Goal: Transaction & Acquisition: Purchase product/service

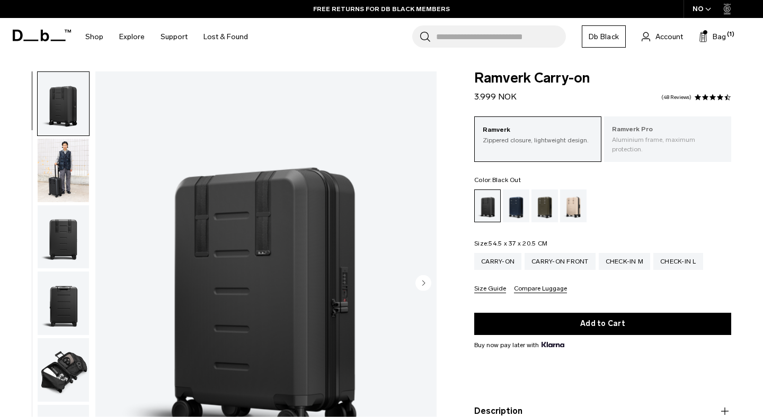
click at [678, 135] on p "Aluminium frame, maximum protection." at bounding box center [667, 144] width 111 height 19
click at [624, 142] on p "Aluminium frame, maximum protection." at bounding box center [667, 144] width 111 height 19
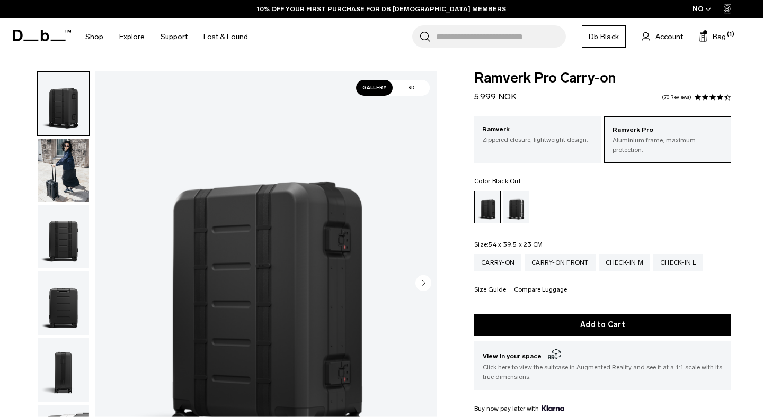
click at [555, 147] on div "Ramverk Zippered closure, lightweight design." at bounding box center [537, 135] width 127 height 36
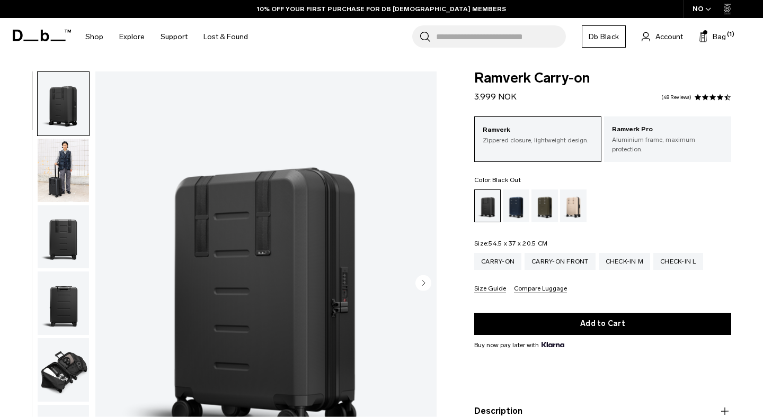
click at [638, 145] on div "Ramverk Pro Aluminium frame, maximum protection." at bounding box center [667, 140] width 127 height 46
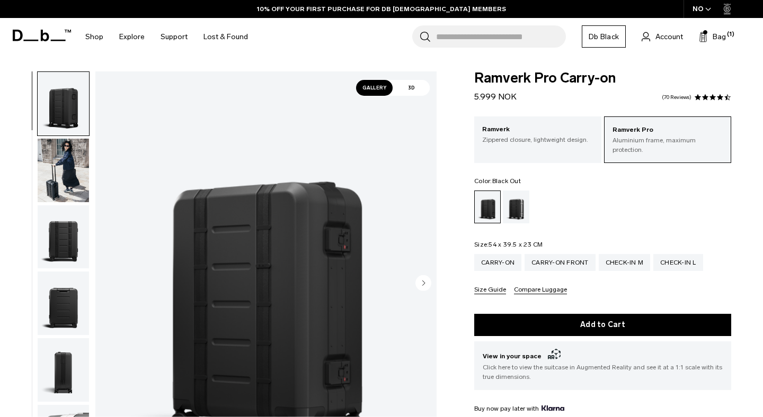
click at [568, 133] on p "Ramverk" at bounding box center [537, 129] width 111 height 11
click at [553, 254] on div "Carry-on Front" at bounding box center [559, 262] width 71 height 17
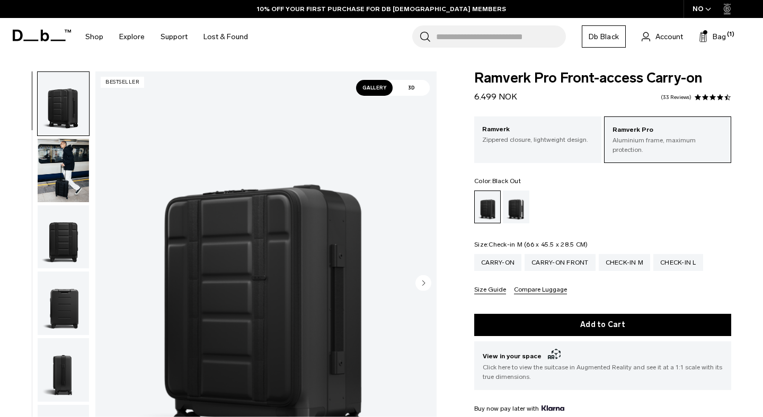
click at [614, 255] on div "Check-in M" at bounding box center [625, 262] width 52 height 17
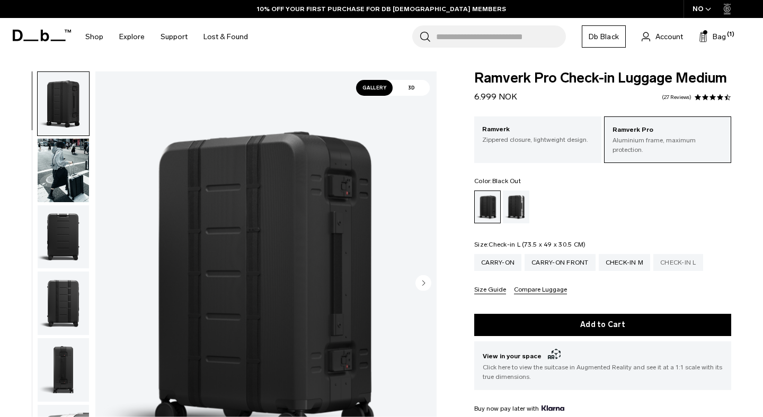
click at [673, 256] on div "Check-in L" at bounding box center [678, 262] width 50 height 17
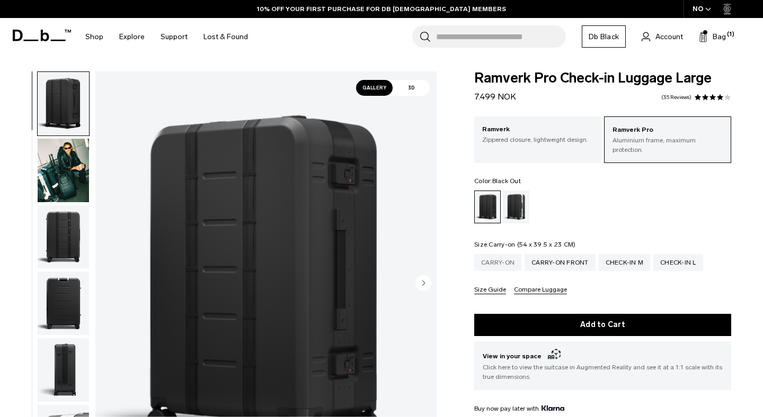
click at [508, 256] on div "Carry-on" at bounding box center [497, 262] width 47 height 17
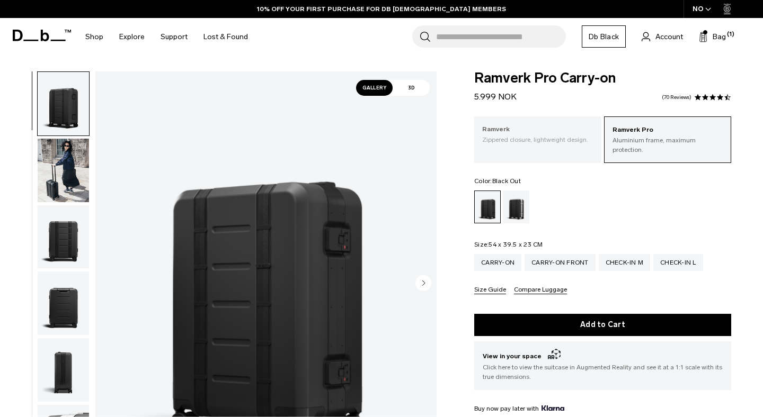
click at [568, 142] on p "Zippered closure, lightweight design." at bounding box center [537, 140] width 111 height 10
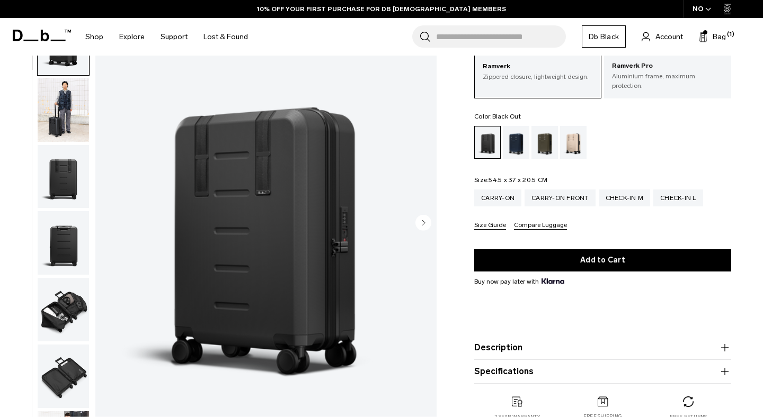
scroll to position [64, 0]
click at [623, 84] on p "Aluminium frame, maximum protection." at bounding box center [667, 81] width 111 height 19
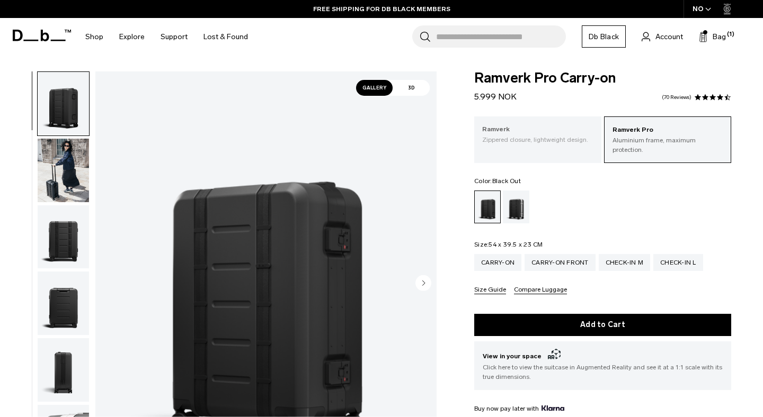
click at [565, 136] on p "Zippered closure, lightweight design." at bounding box center [537, 140] width 111 height 10
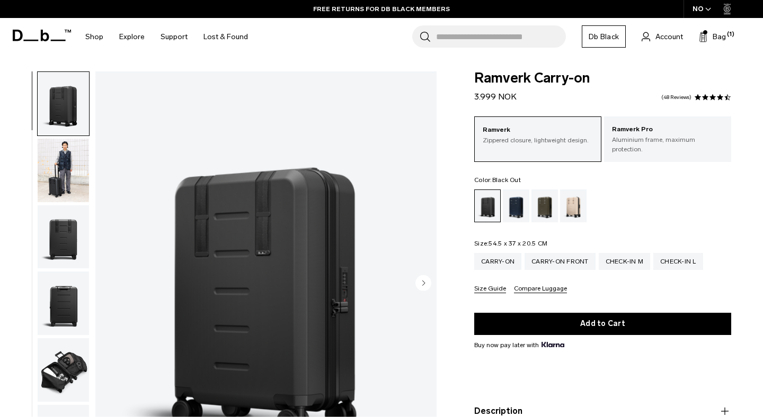
click at [337, 64] on body "Skip to content BUY NOW, PAY LATER WITH [PERSON_NAME] 10% OFF YOUR FIRST PURCHA…" at bounding box center [381, 208] width 763 height 417
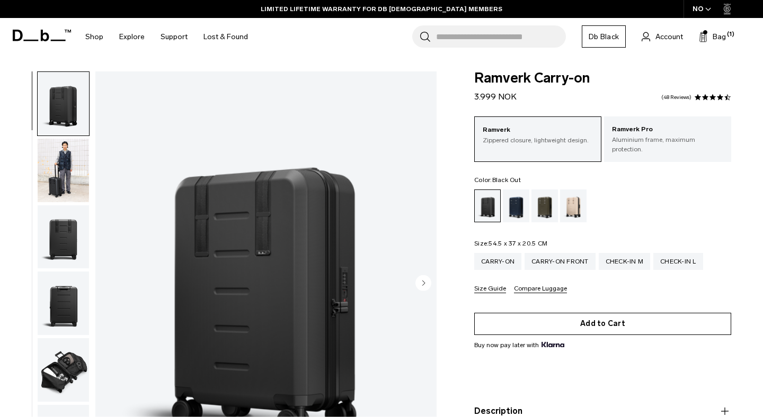
click at [529, 316] on button "Add to Cart" at bounding box center [602, 324] width 257 height 22
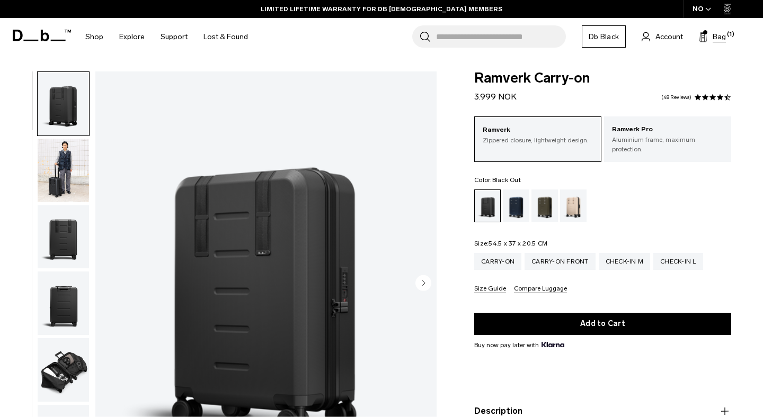
click at [707, 34] on icon at bounding box center [703, 37] width 8 height 11
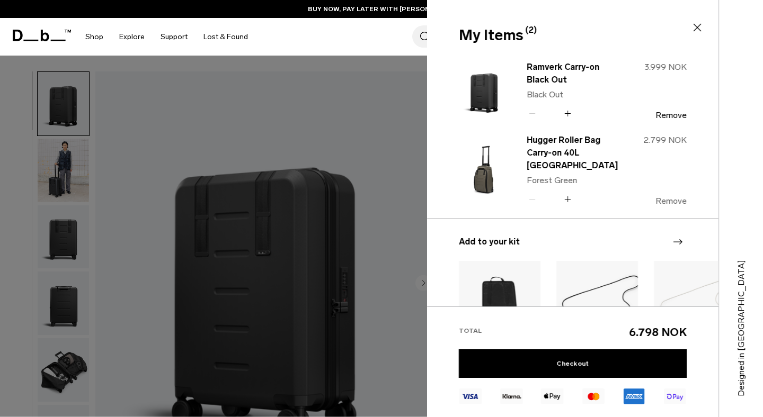
click at [675, 198] on button "Remove" at bounding box center [670, 202] width 31 height 10
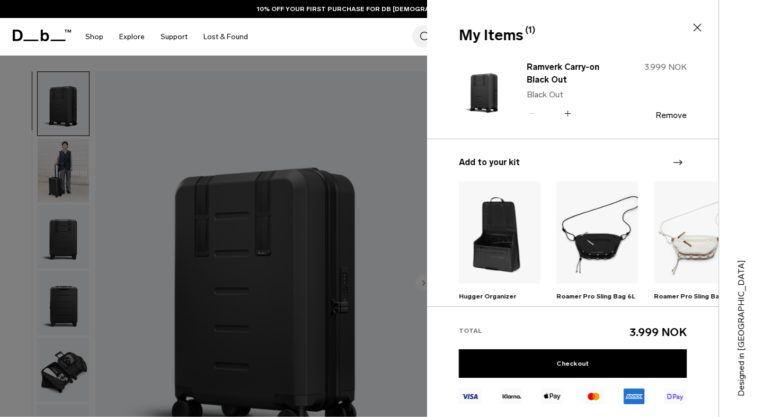
click at [355, 153] on div at bounding box center [381, 208] width 763 height 417
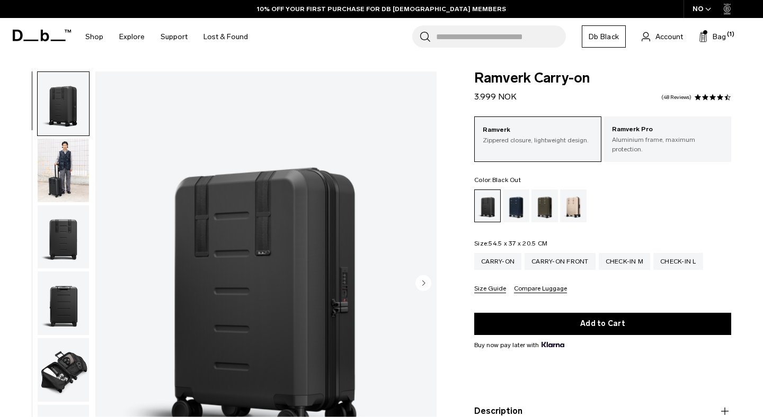
click at [497, 41] on input "Search for Bags, Luggage..." at bounding box center [501, 36] width 130 height 22
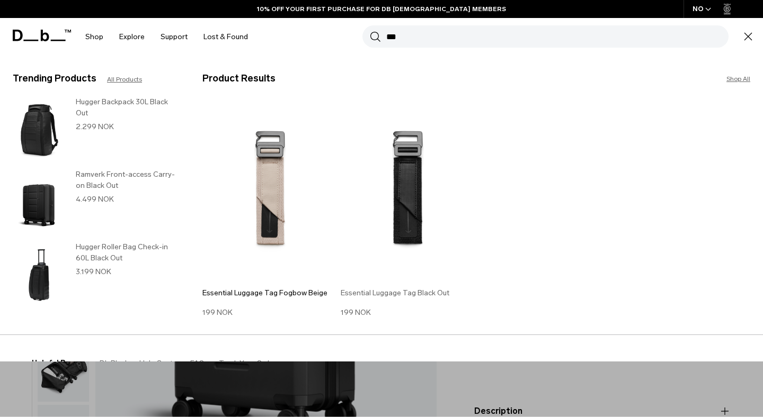
type input "***"
click at [405, 157] on img at bounding box center [407, 191] width 133 height 179
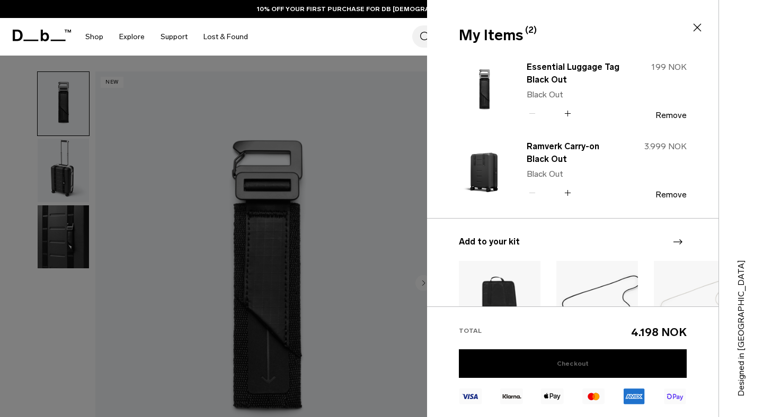
click at [556, 354] on link "Checkout" at bounding box center [573, 364] width 228 height 29
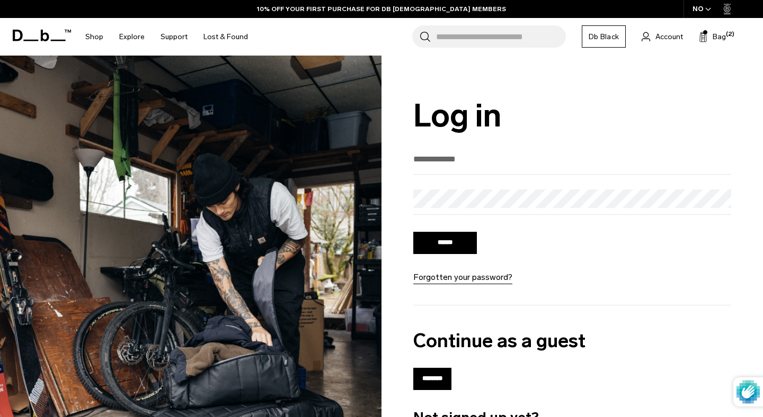
click at [443, 164] on input "email" at bounding box center [572, 158] width 318 height 17
type input "***"
